Goal: Learn about a topic: Learn about a topic

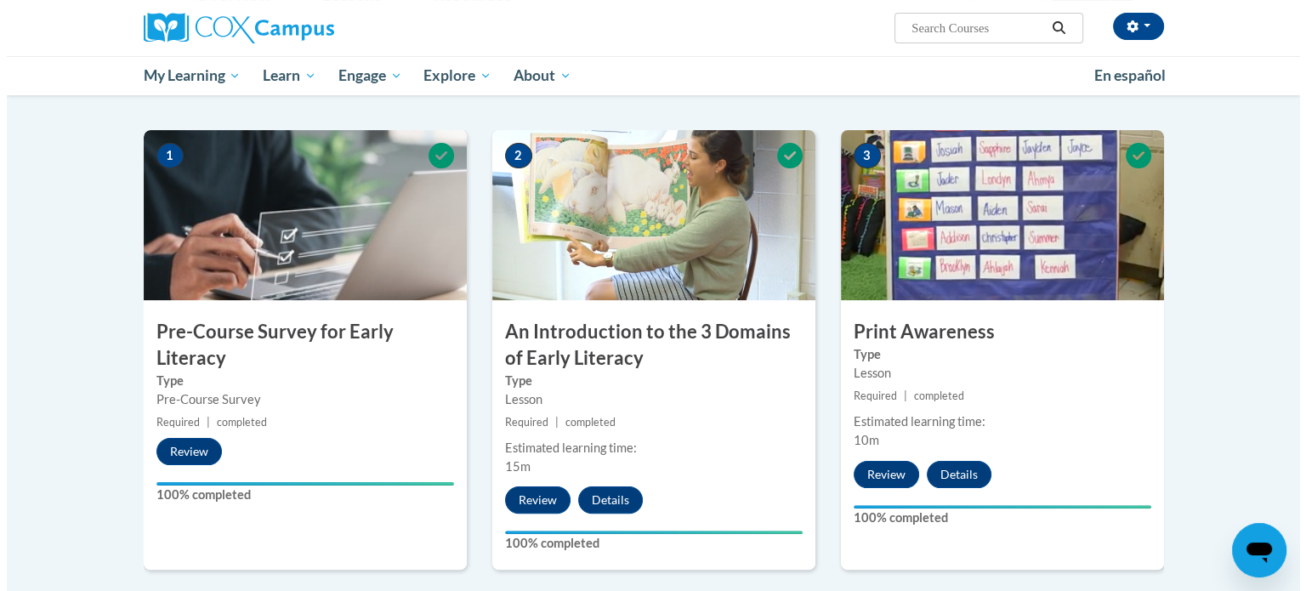
scroll to position [758, 0]
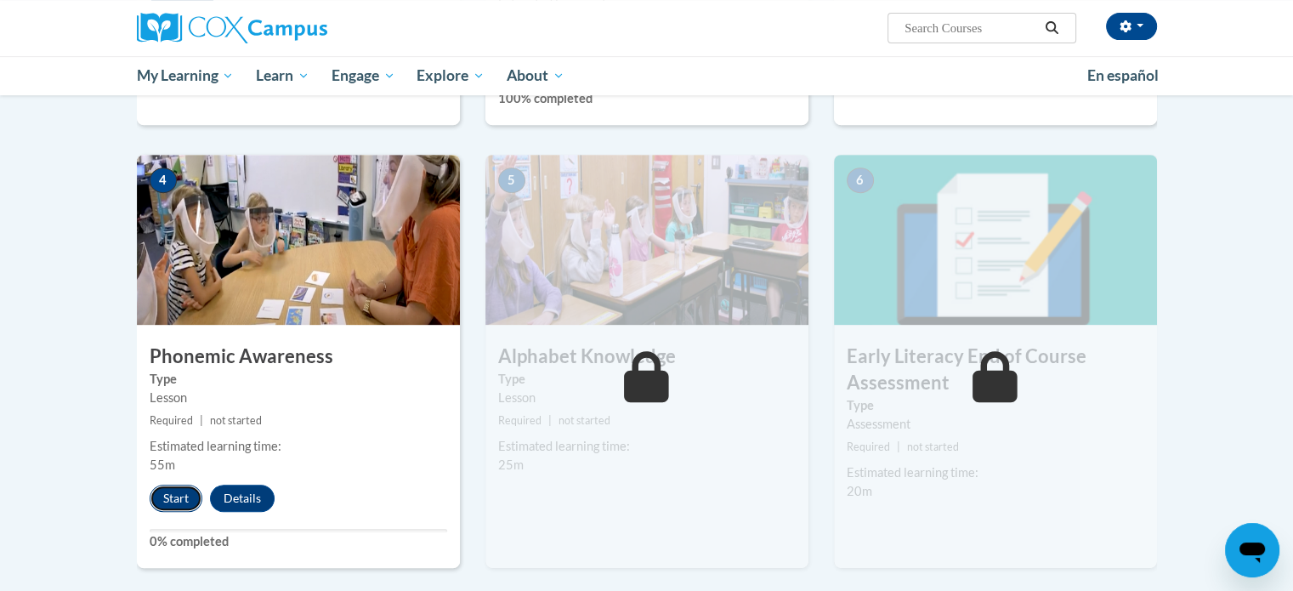
click at [171, 501] on button "Start" at bounding box center [176, 498] width 53 height 27
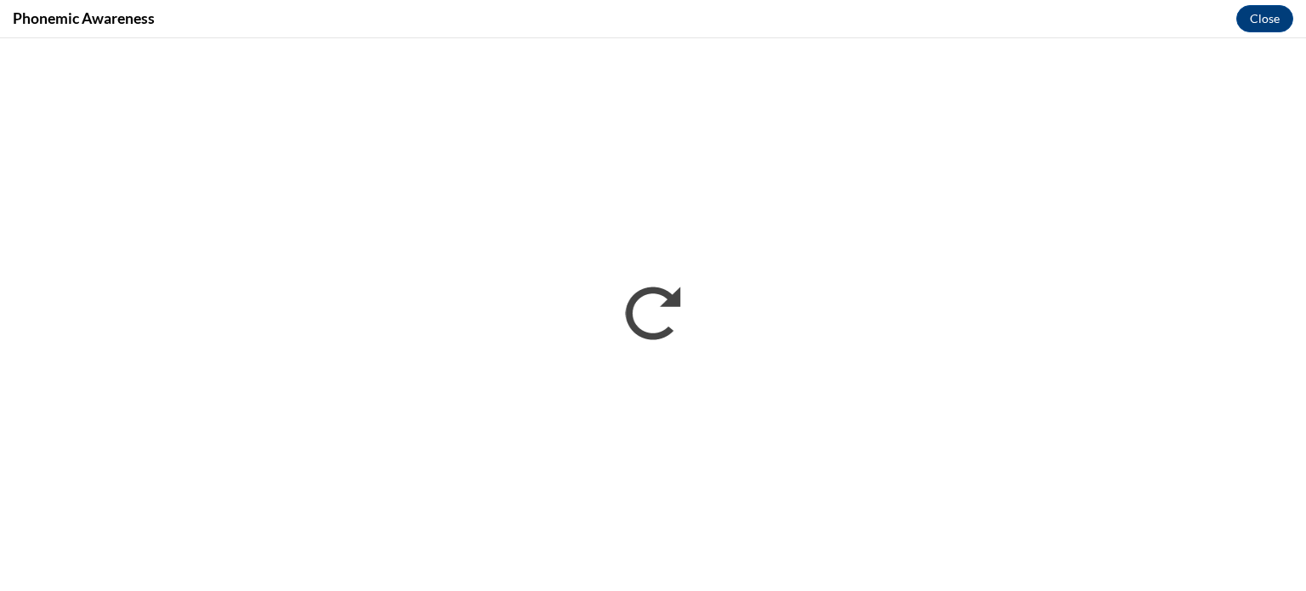
scroll to position [0, 0]
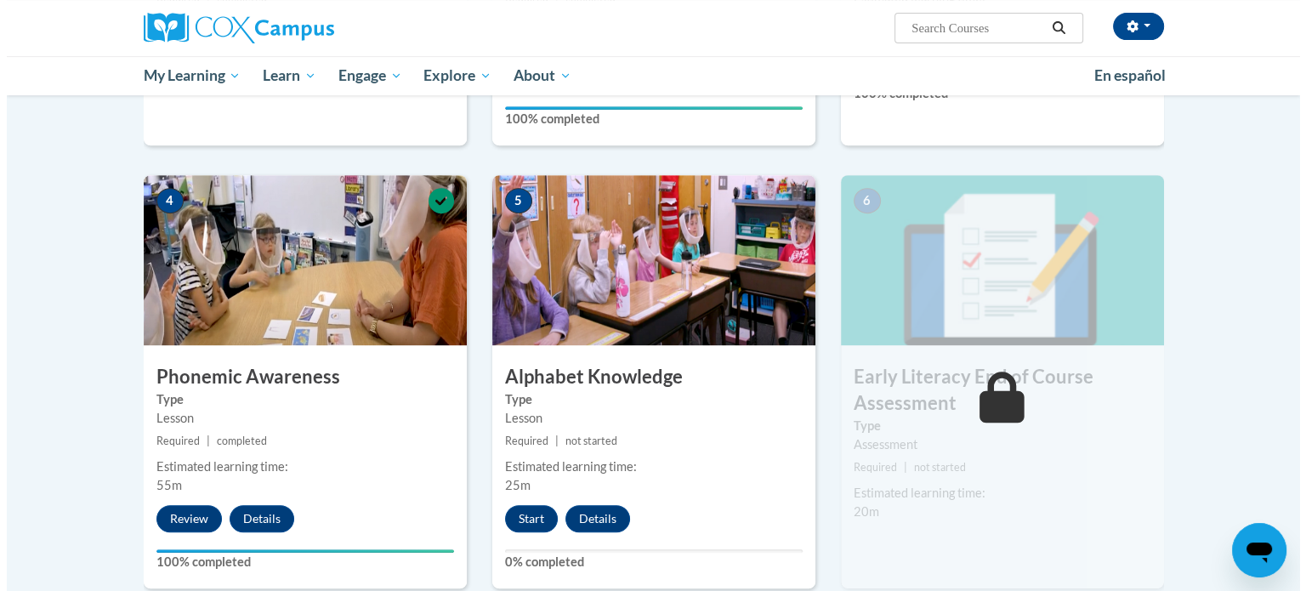
scroll to position [797, 0]
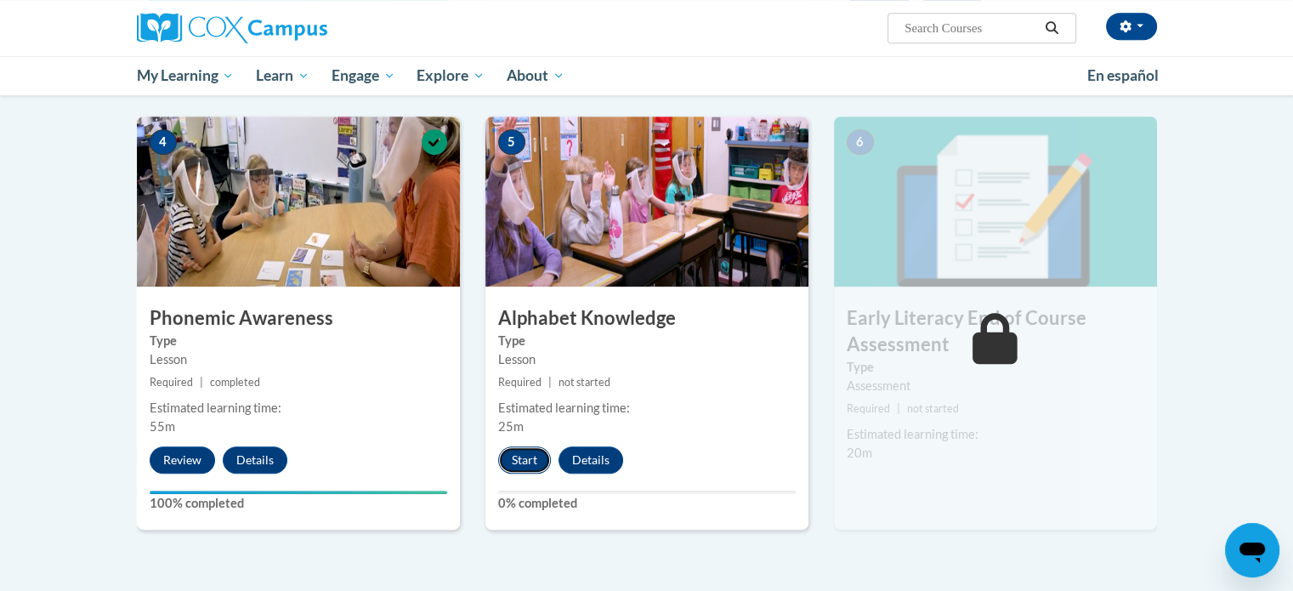
click at [534, 452] on button "Start" at bounding box center [524, 459] width 53 height 27
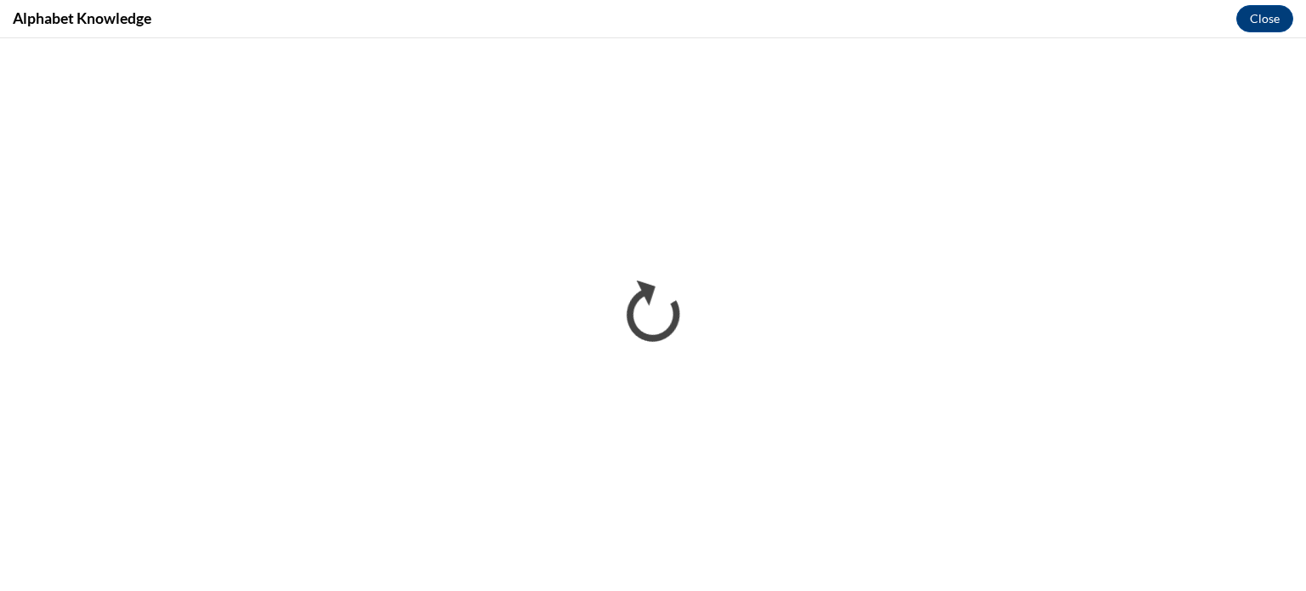
scroll to position [0, 0]
